Goal: Communication & Community: Answer question/provide support

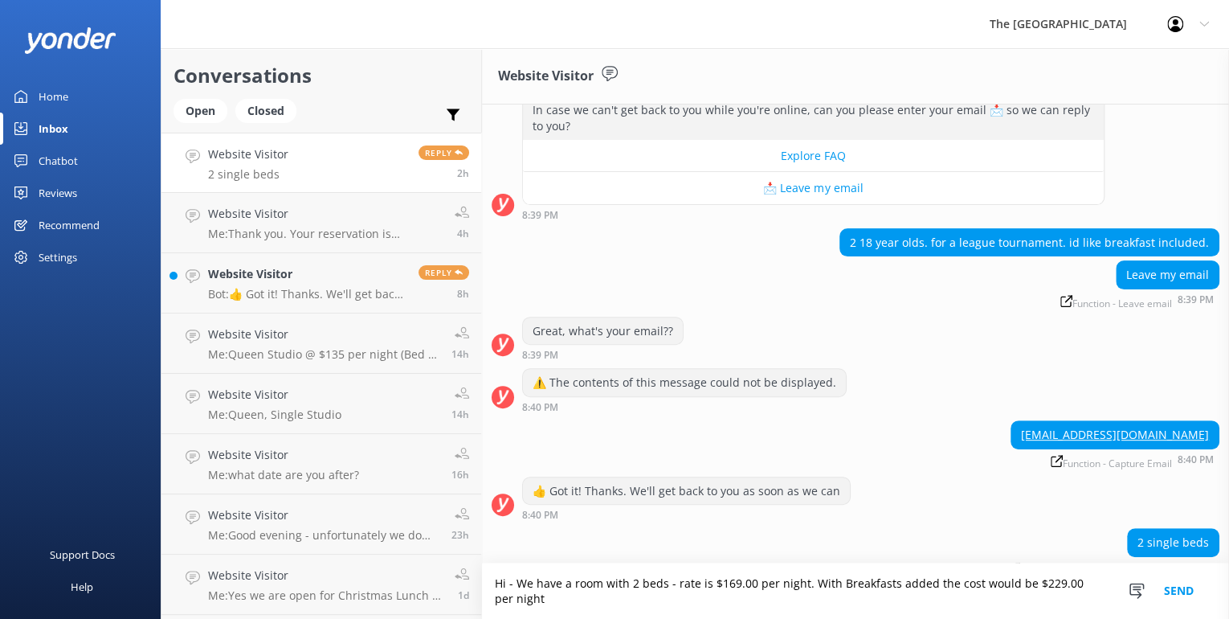
scroll to position [234, 0]
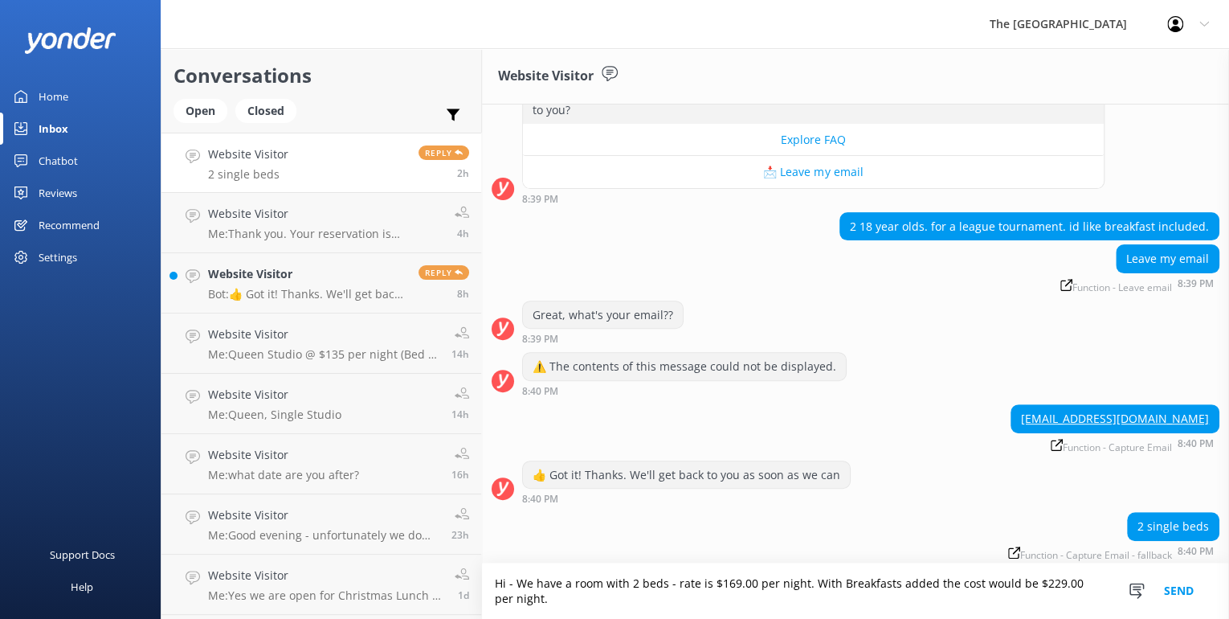
click at [835, 581] on textarea "Hi - We have a room with 2 beds - rate is $169.00 per night. With Breakfasts ad…" at bounding box center [855, 590] width 747 height 55
click at [550, 597] on textarea "Hi - We have a room with 2 beds - rate is $169.00 per night. With two Breakfast…" at bounding box center [855, 590] width 747 height 55
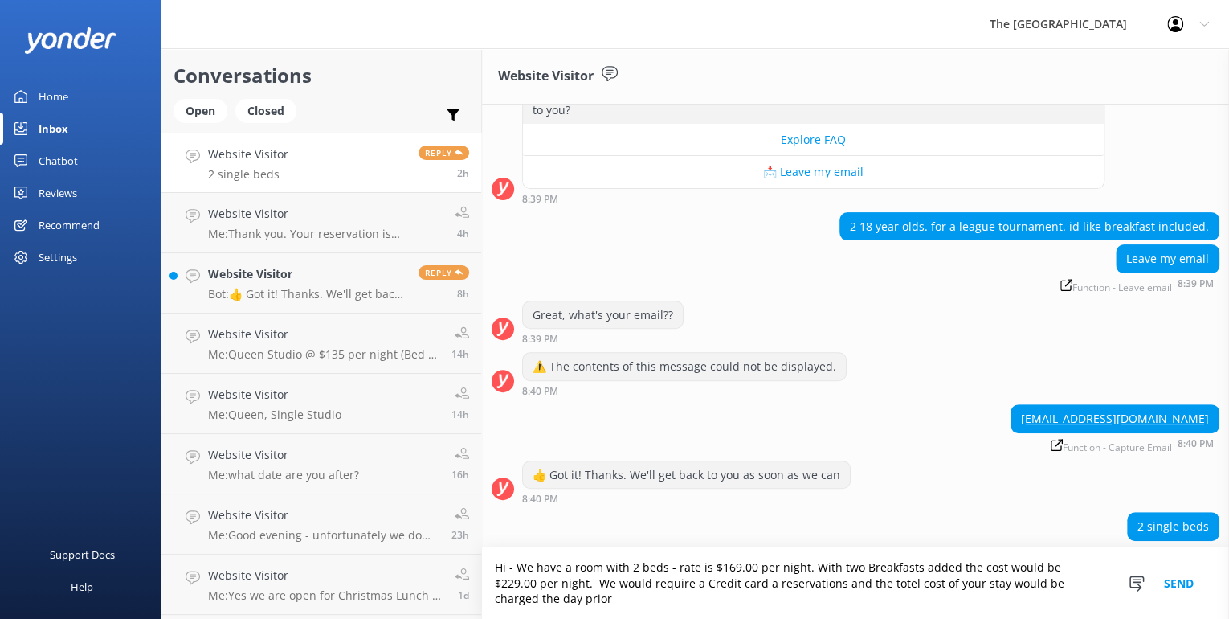
scroll to position [250, 0]
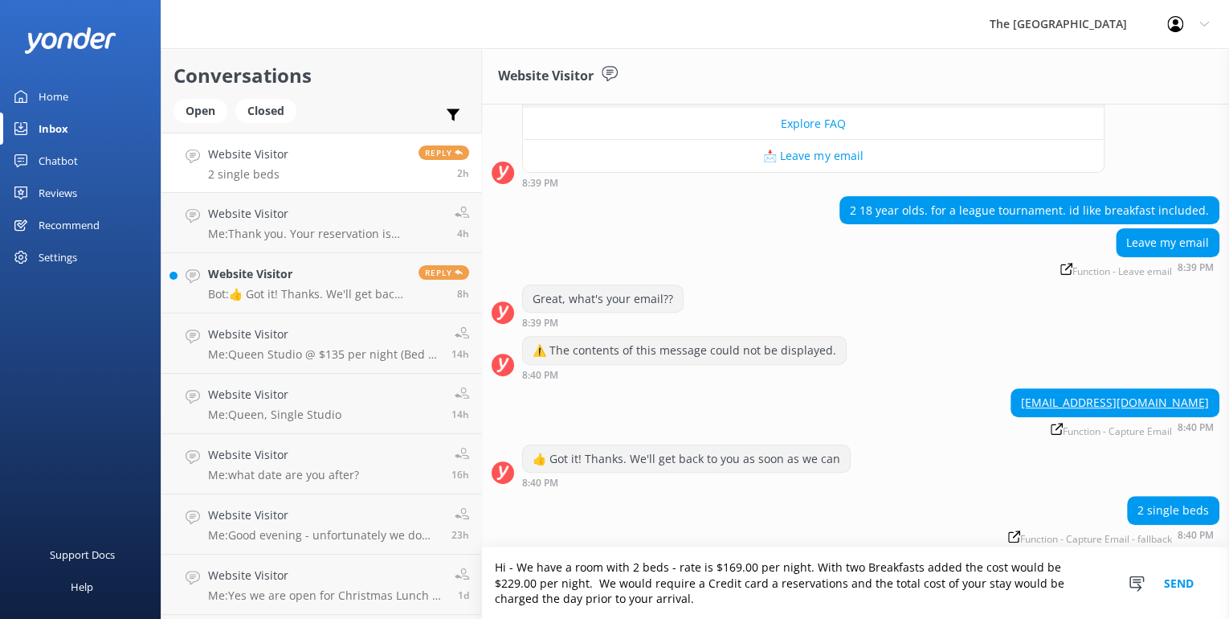
click at [717, 582] on textarea "Hi - We have a room with 2 beds - rate is $169.00 per night. With two Breakfast…" at bounding box center [855, 583] width 747 height 72
click at [727, 583] on textarea "Hi - We have a room with 2 beds - rate is $169.00 per night. With two Breakfast…" at bounding box center [855, 583] width 747 height 72
click at [614, 597] on textarea "Hi - We have a room with 2 beds - rate is $169.00 per night. With two Breakfast…" at bounding box center [855, 583] width 747 height 72
click at [887, 595] on textarea "Hi - We have a room with 2 beds - rate is $169.00 per night. With two Breakfast…" at bounding box center [855, 583] width 747 height 72
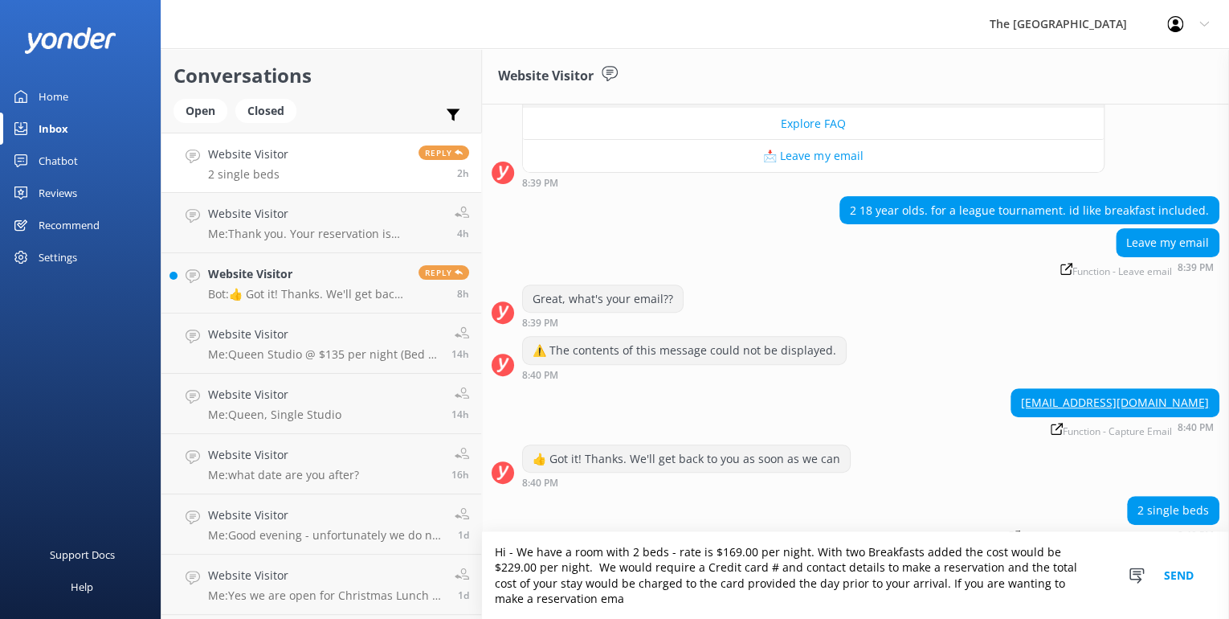
scroll to position [265, 0]
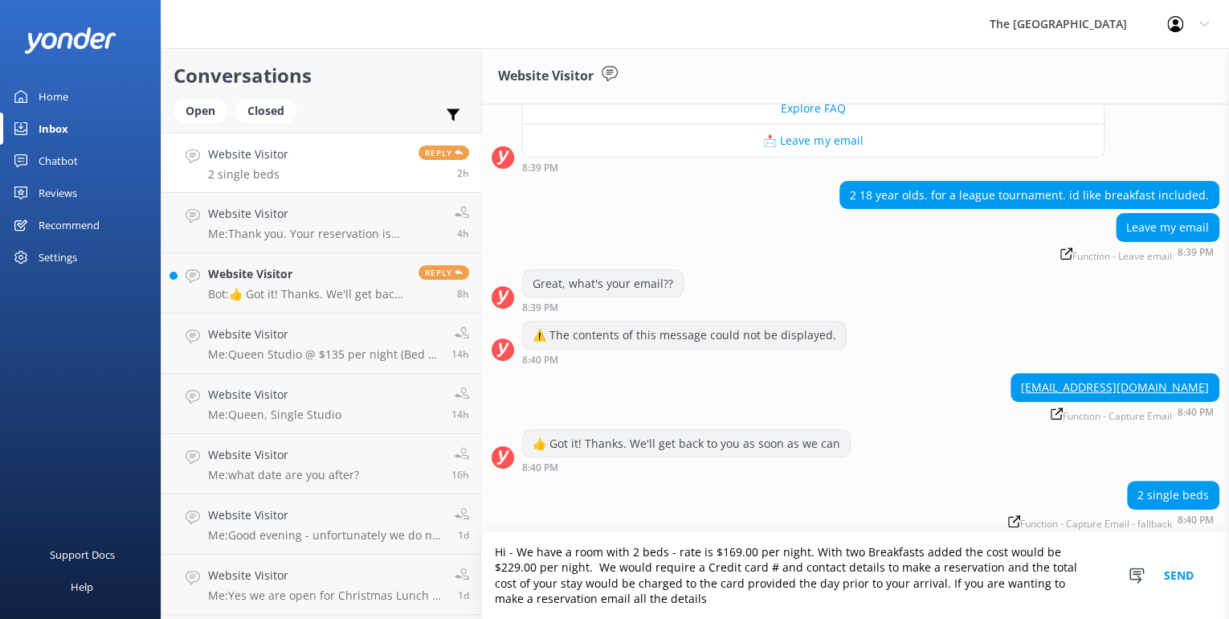
click at [528, 595] on textarea "Hi - We have a room with 2 beds - rate is $169.00 per night. With two Breakfast…" at bounding box center [855, 575] width 747 height 87
click at [875, 582] on textarea "Hi - We have a room with 2 beds - rate is $169.00 per night. With two Breakfast…" at bounding box center [855, 575] width 747 height 87
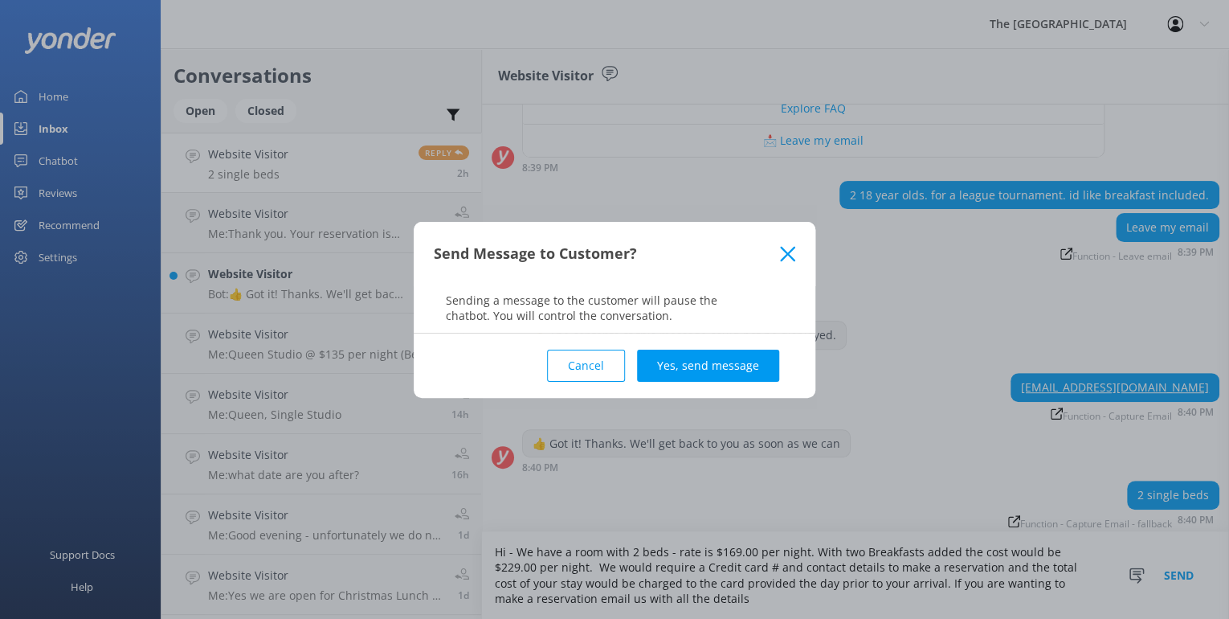
drag, startPoint x: 570, startPoint y: 367, endPoint x: 591, endPoint y: 390, distance: 31.3
click at [570, 366] on button "Cancel" at bounding box center [586, 366] width 78 height 32
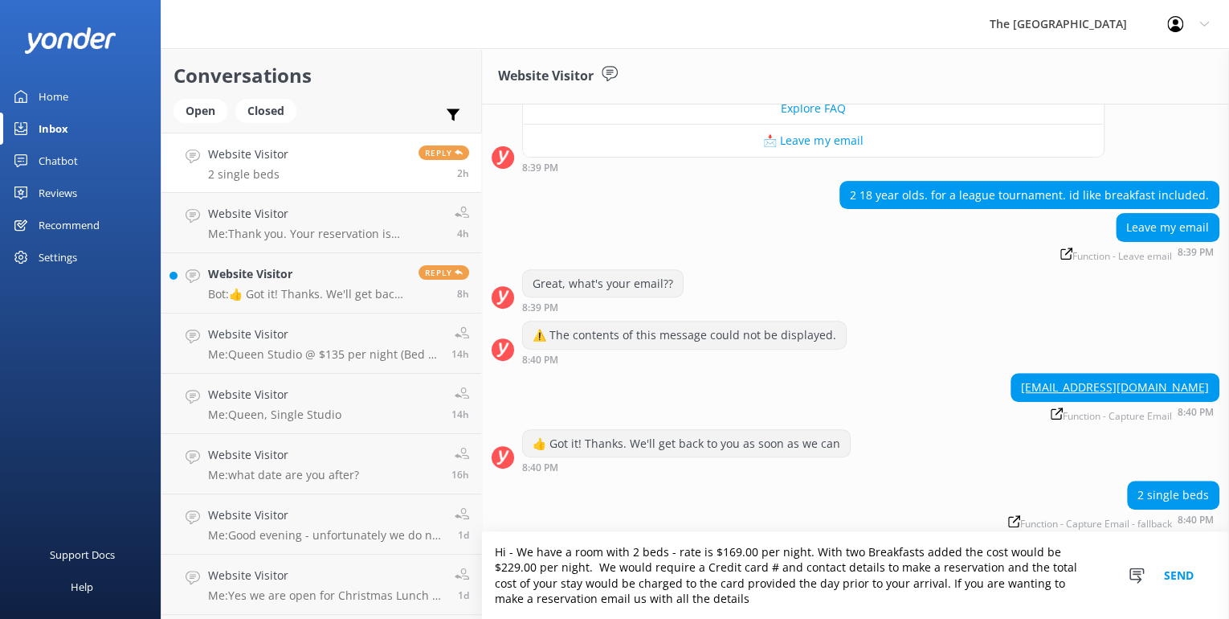
click at [652, 603] on textarea "Hi - We have a room with 2 beds - rate is $169.00 per night. With two Breakfast…" at bounding box center [855, 575] width 747 height 87
click at [646, 599] on textarea "Hi - We have a room with 2 beds - rate is $169.00 per night. With two Breakfast…" at bounding box center [855, 575] width 747 height 87
click at [778, 595] on textarea "Hi - We have a room with 2 beds - rate is $169.00 per night. With two Breakfast…" at bounding box center [855, 575] width 747 height 87
click at [835, 605] on textarea "Hi - We have a room with 2 beds - rate is $169.00 per night. With two Breakfast…" at bounding box center [855, 575] width 747 height 87
click at [603, 598] on textarea "Hi - We have a room with 2 beds - rate is $169.00 per night. With two Breakfast…" at bounding box center [855, 575] width 747 height 87
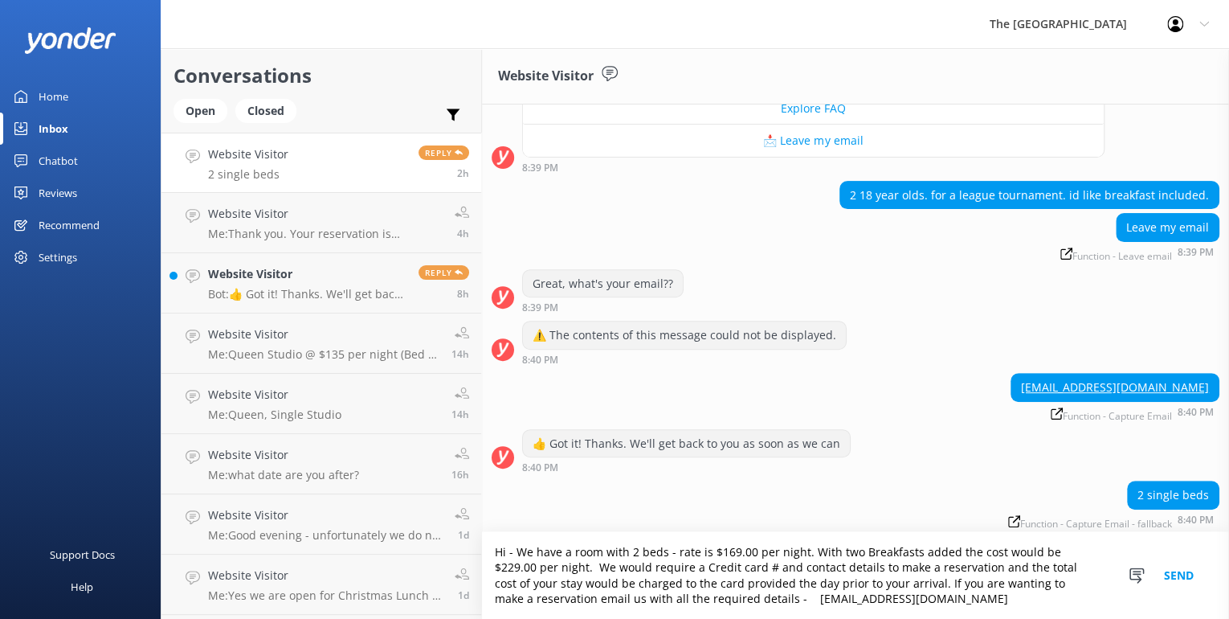
click at [683, 595] on textarea "Hi - We have a room with 2 beds - rate is $169.00 per night. With two Breakfast…" at bounding box center [855, 575] width 747 height 87
type textarea "Hi - We have a room with 2 beds - rate is $169.00 per night. With two Breakfast…"
click at [1185, 572] on button "Send" at bounding box center [1179, 575] width 60 height 87
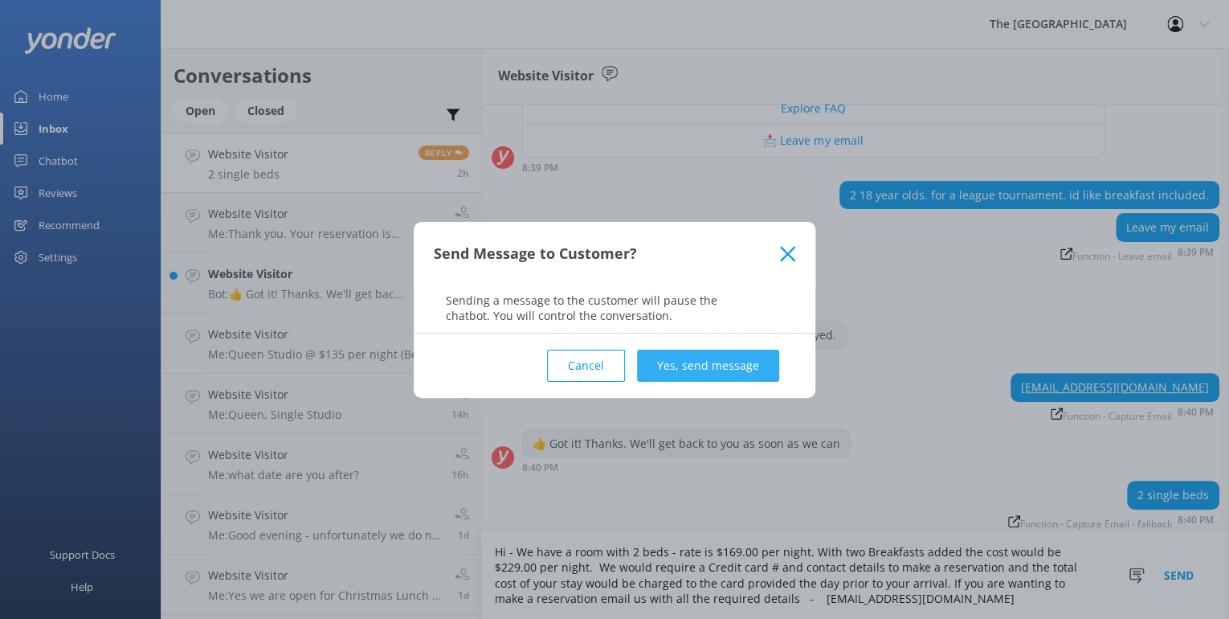
click at [693, 359] on button "Yes, send message" at bounding box center [708, 366] width 142 height 32
